Goal: Task Accomplishment & Management: Manage account settings

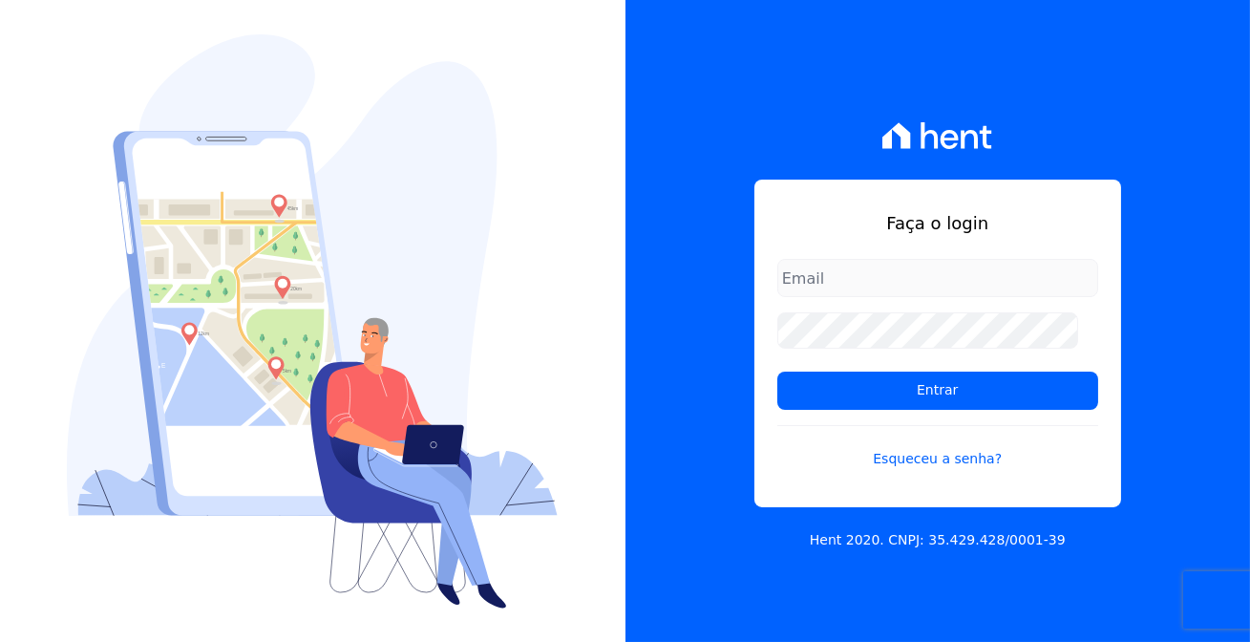
type input "[EMAIL_ADDRESS][DOMAIN_NAME]"
click at [863, 360] on form "[EMAIL_ADDRESS][DOMAIN_NAME] Entrar Esqueceu a senha?" at bounding box center [938, 375] width 321 height 233
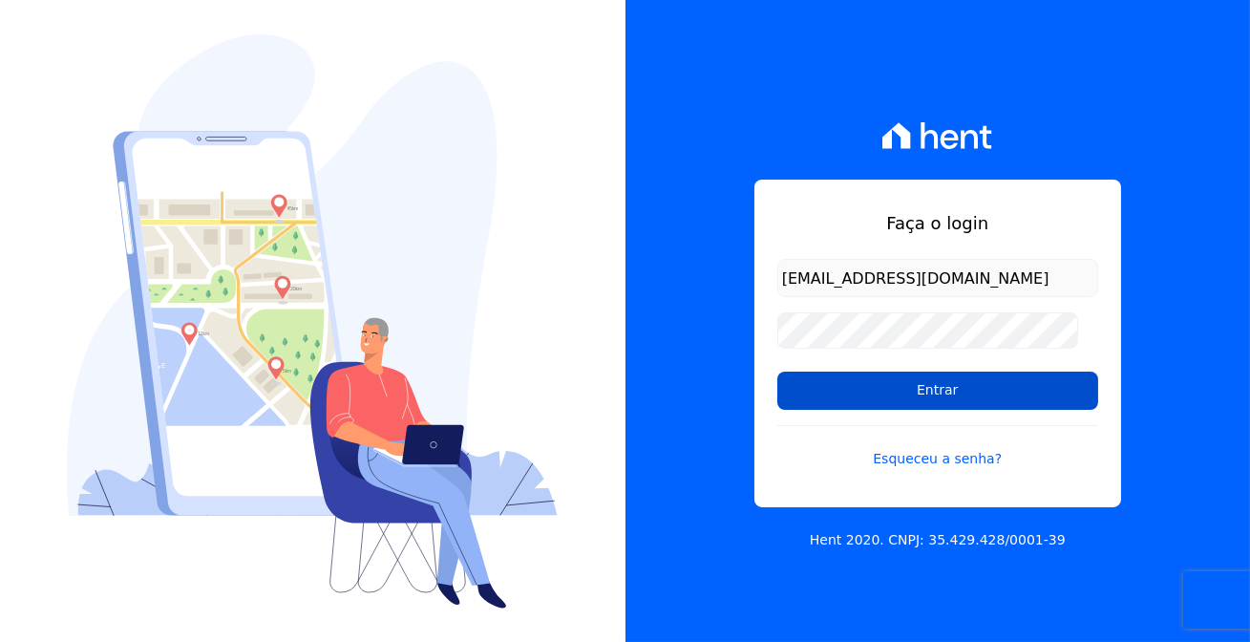
click at [870, 384] on input "Entrar" at bounding box center [938, 391] width 321 height 38
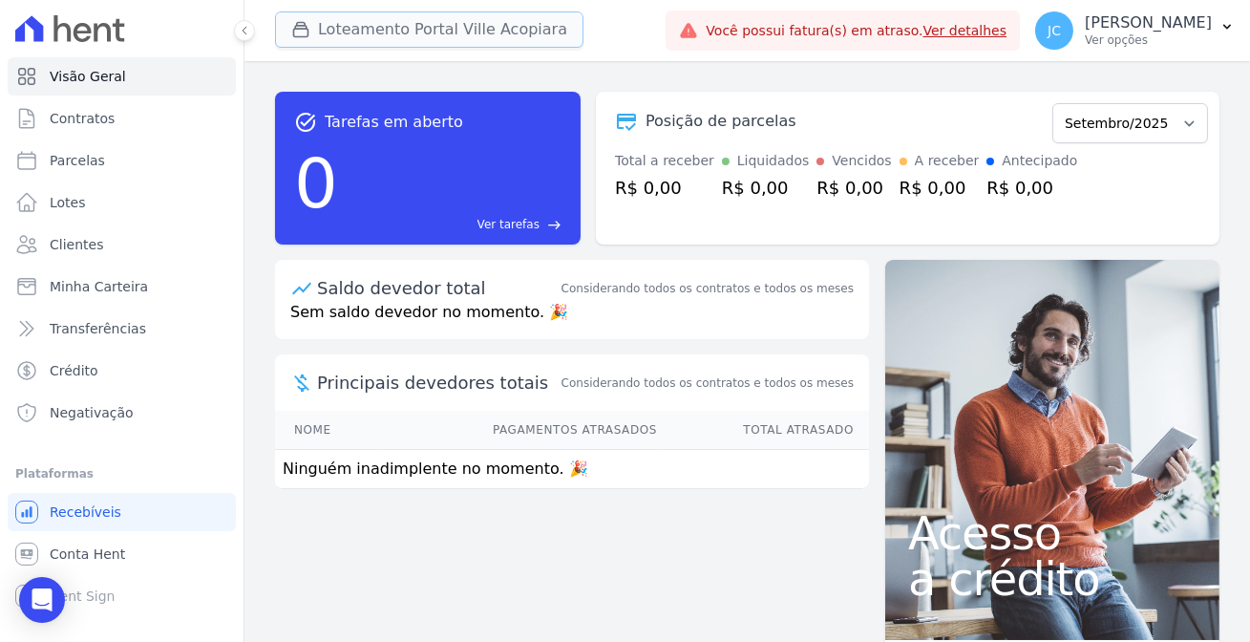
click at [324, 28] on button "Loteamento Portal Ville Acopiara" at bounding box center [429, 29] width 309 height 36
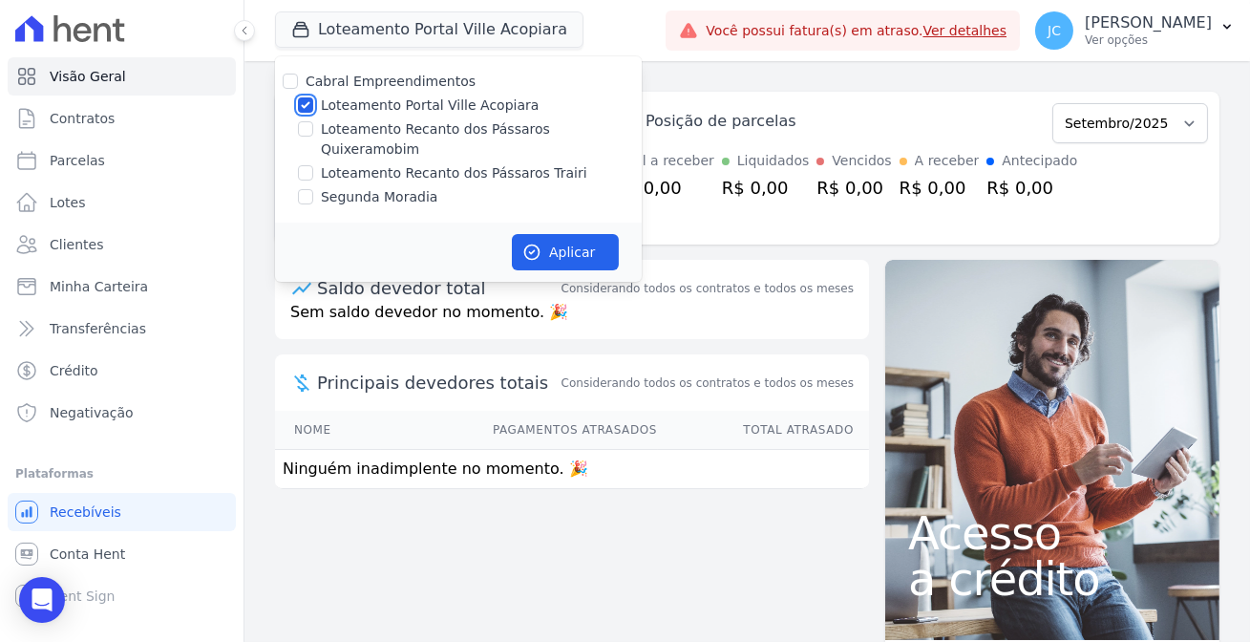
click at [298, 97] on input "Loteamento Portal Ville Acopiara" at bounding box center [305, 104] width 15 height 15
checkbox input "false"
click at [298, 121] on input "Loteamento Recanto dos Pássaros Quixeramobim" at bounding box center [305, 128] width 15 height 15
checkbox input "true"
click at [525, 234] on button "Aplicar" at bounding box center [565, 252] width 107 height 36
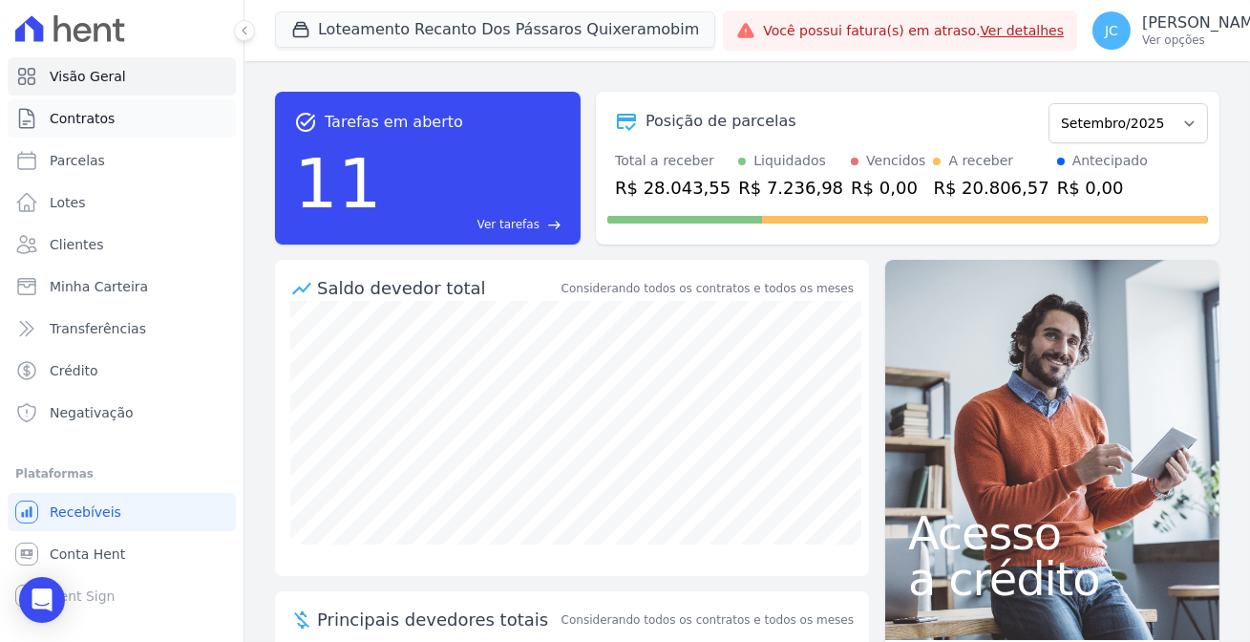
click at [59, 110] on span "Contratos" at bounding box center [82, 118] width 65 height 19
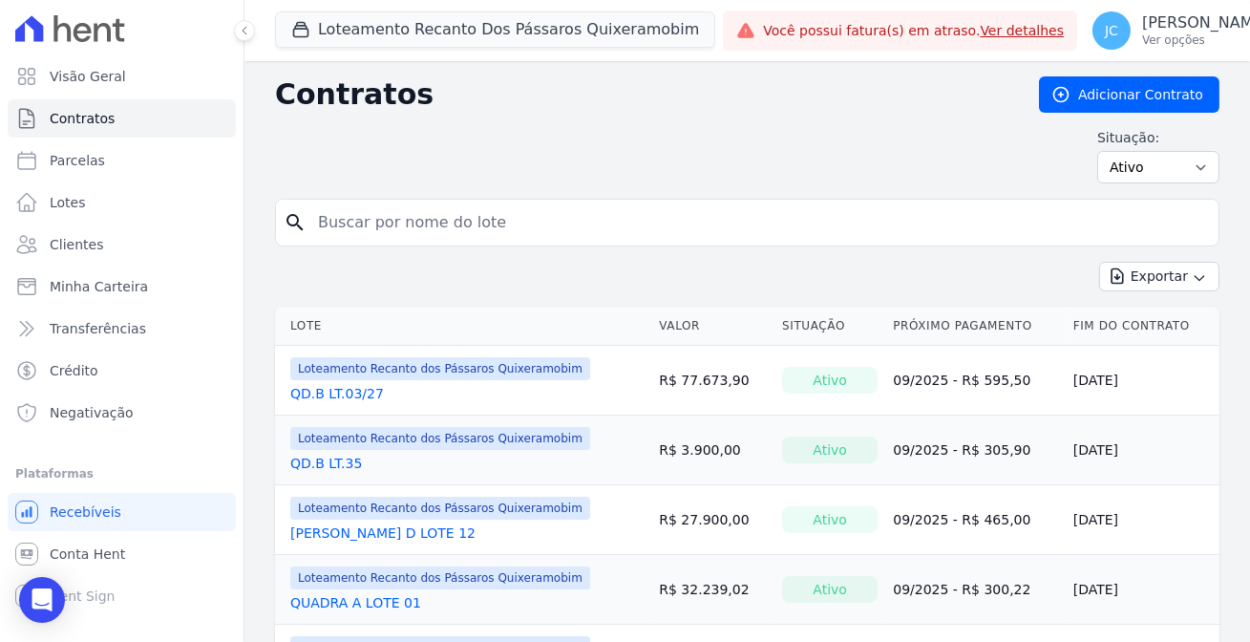
click at [375, 213] on input "search" at bounding box center [759, 222] width 905 height 38
type input "17"
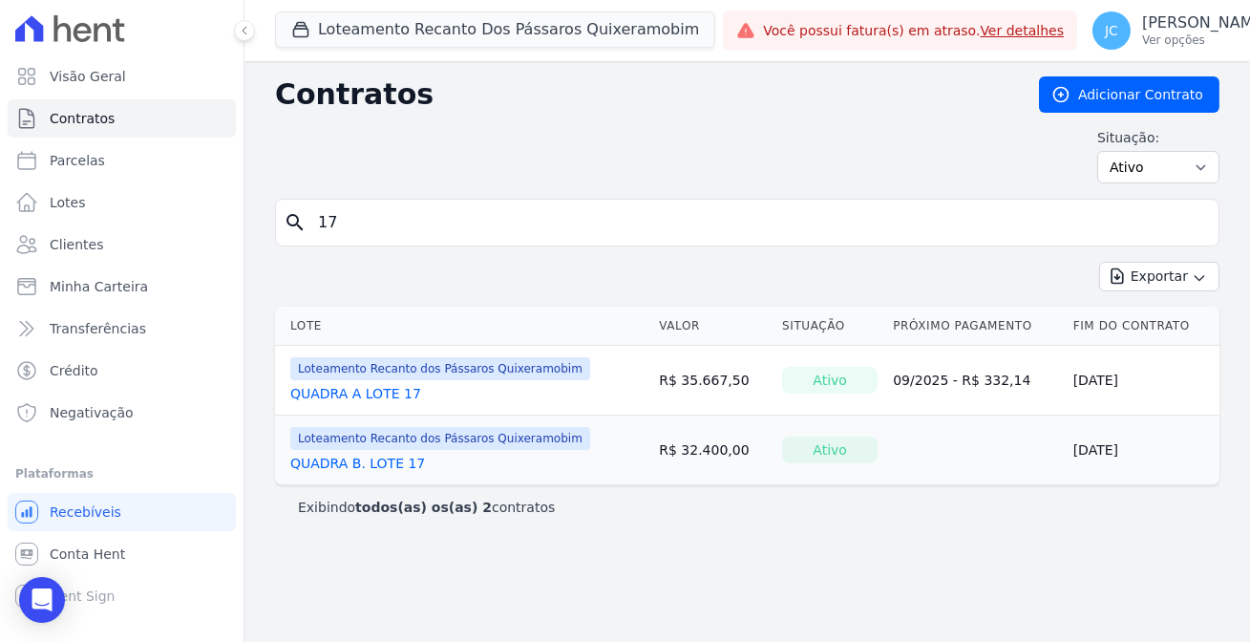
click at [325, 454] on link "QUADRA B. LOTE 17" at bounding box center [357, 463] width 135 height 19
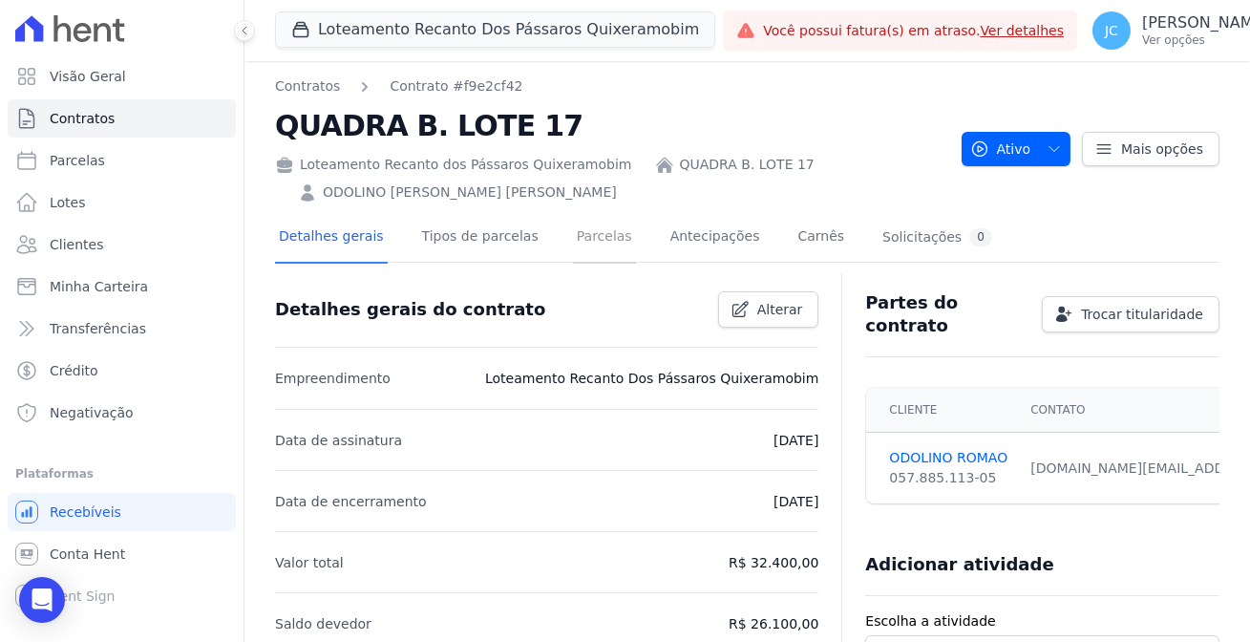
click at [573, 223] on link "Parcelas" at bounding box center [604, 238] width 63 height 51
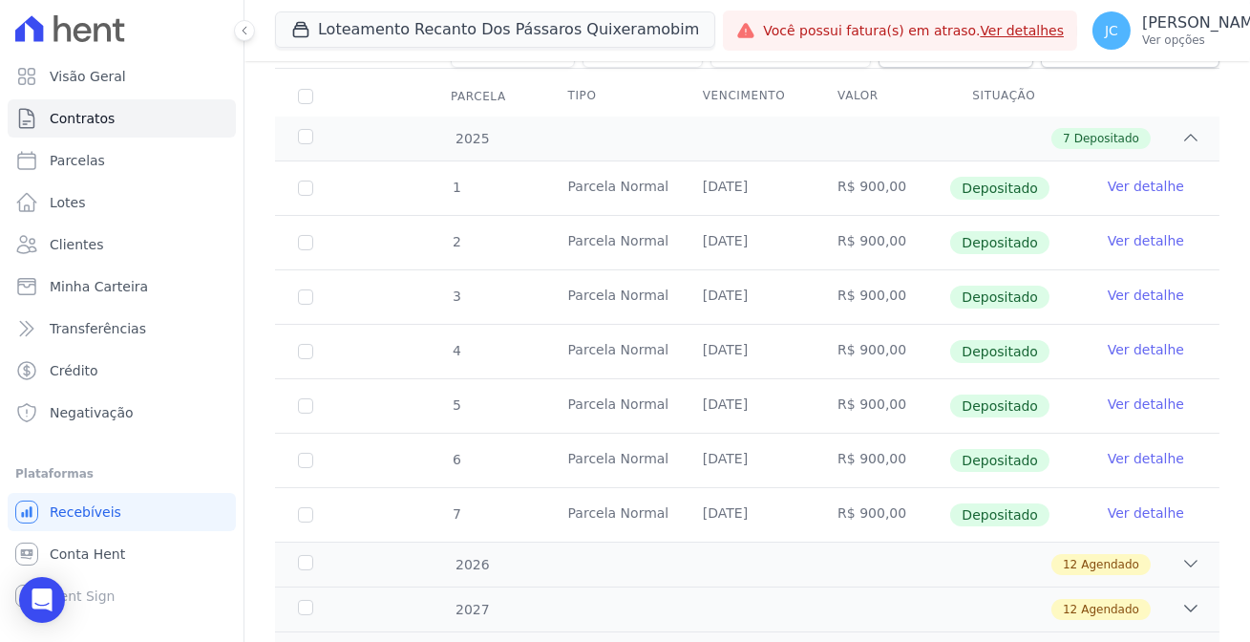
scroll to position [303, 0]
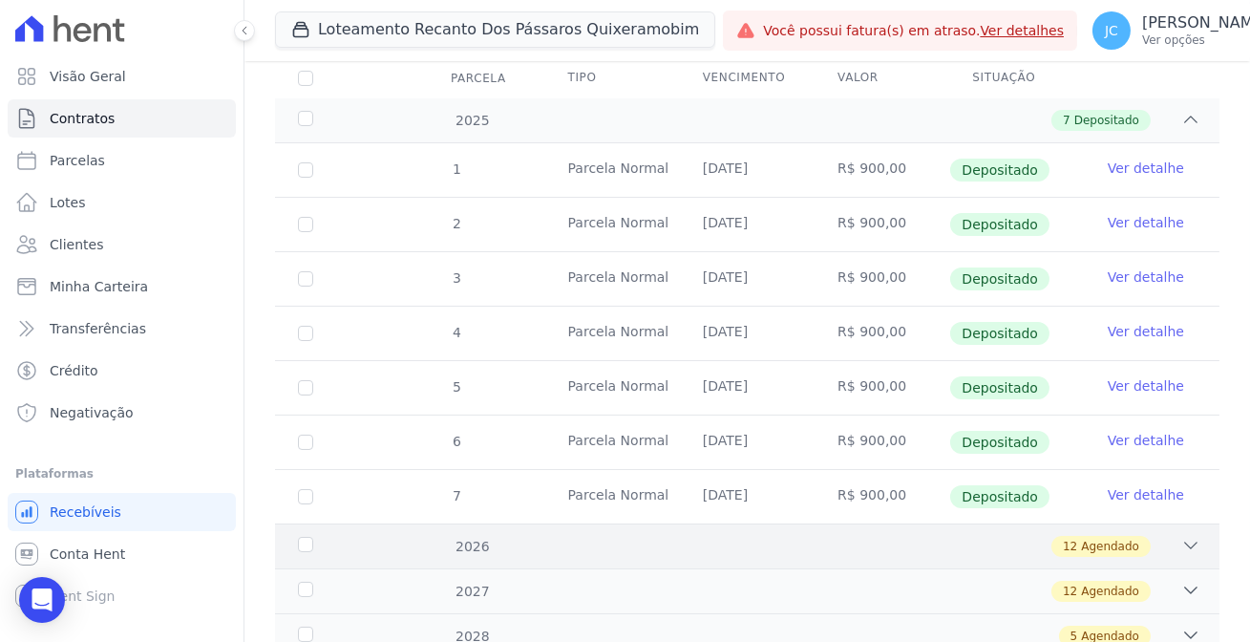
click at [294, 537] on div "2026" at bounding box center [334, 547] width 80 height 20
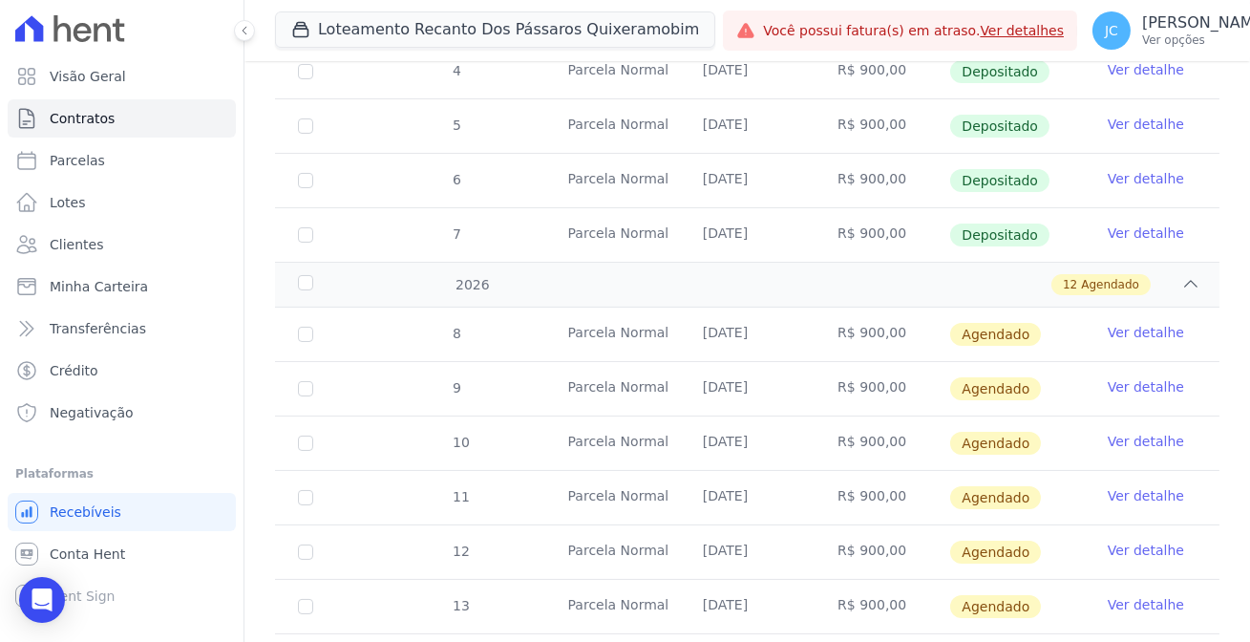
scroll to position [564, 0]
